Goal: Information Seeking & Learning: Learn about a topic

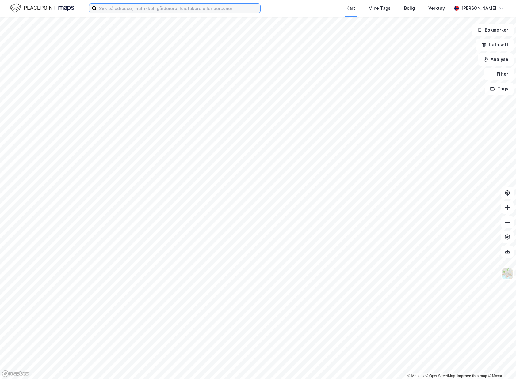
click at [199, 11] on input at bounding box center [179, 8] width 164 height 9
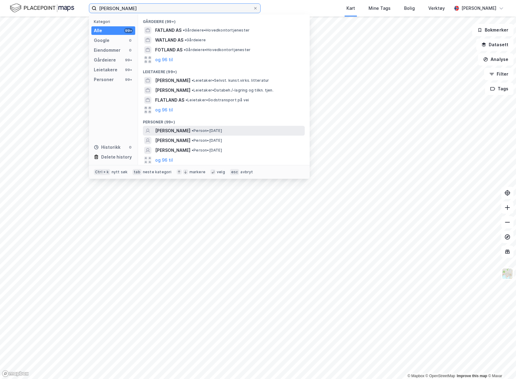
type input "[PERSON_NAME]"
click at [247, 128] on div "[PERSON_NAME] • Person • [DATE]" at bounding box center [229, 130] width 148 height 7
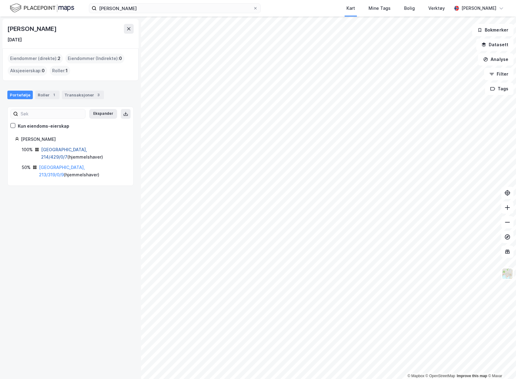
click at [77, 149] on link "[GEOGRAPHIC_DATA], 214/429/0/7" at bounding box center [64, 153] width 46 height 13
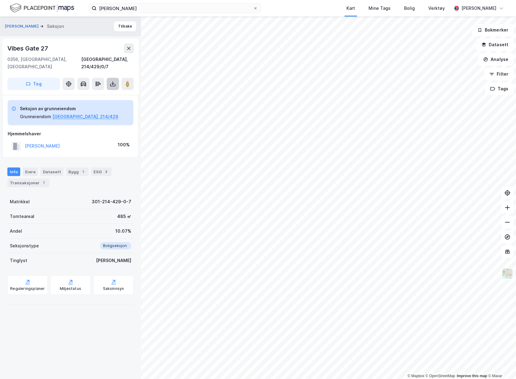
click at [115, 81] on icon at bounding box center [113, 84] width 6 height 6
click at [105, 91] on div "Last ned grunnbok" at bounding box center [86, 96] width 65 height 10
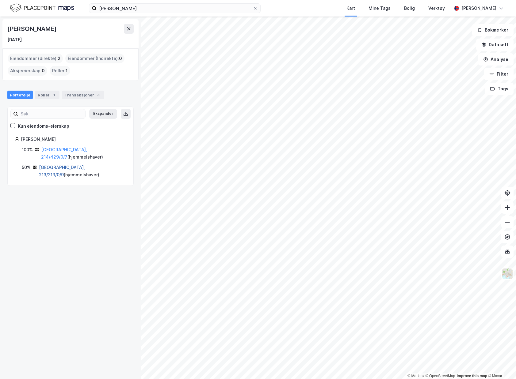
click at [55, 165] on link "[GEOGRAPHIC_DATA], 213/319/0/9" at bounding box center [62, 171] width 46 height 13
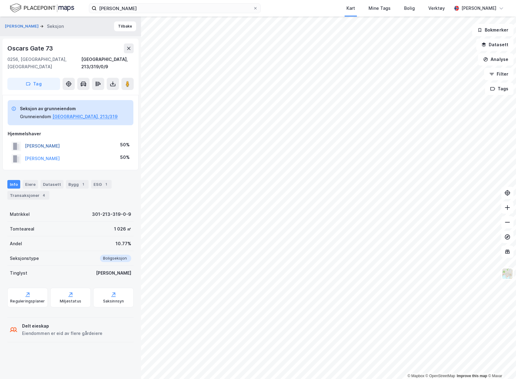
click at [0, 0] on button "[PERSON_NAME]" at bounding box center [0, 0] width 0 height 0
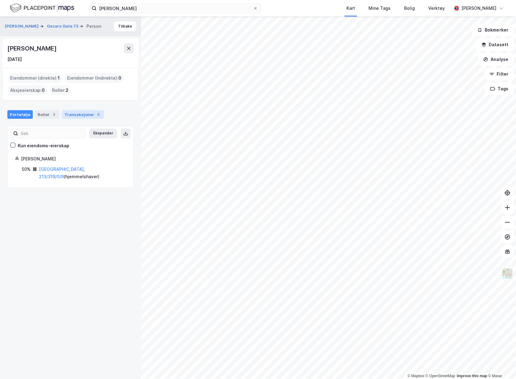
click at [84, 113] on div "Transaksjoner 5" at bounding box center [83, 114] width 42 height 9
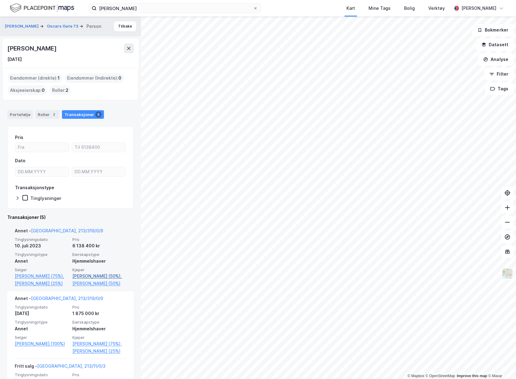
click at [97, 276] on link "[PERSON_NAME] (50%)," at bounding box center [99, 276] width 54 height 7
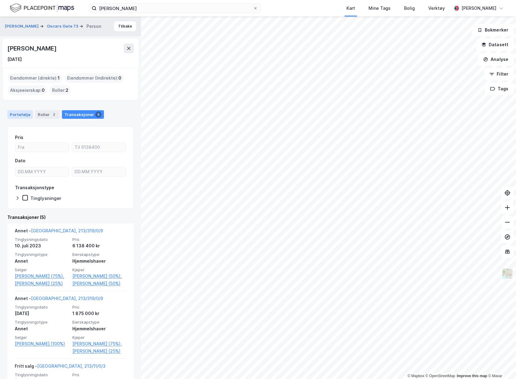
click at [23, 116] on div "Portefølje" at bounding box center [19, 114] width 25 height 9
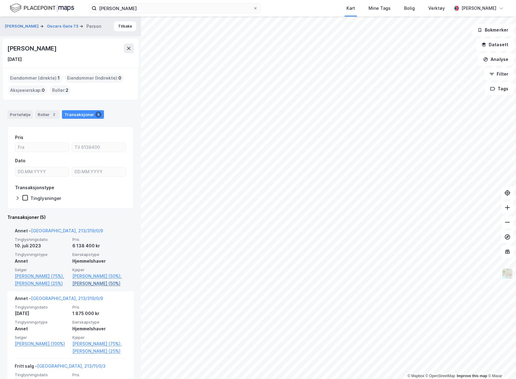
click at [104, 284] on link "[PERSON_NAME] (50%)" at bounding box center [99, 283] width 54 height 7
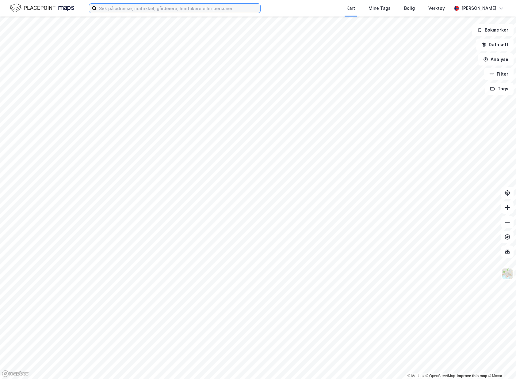
click at [135, 9] on input at bounding box center [179, 8] width 164 height 9
